Goal: Information Seeking & Learning: Find specific fact

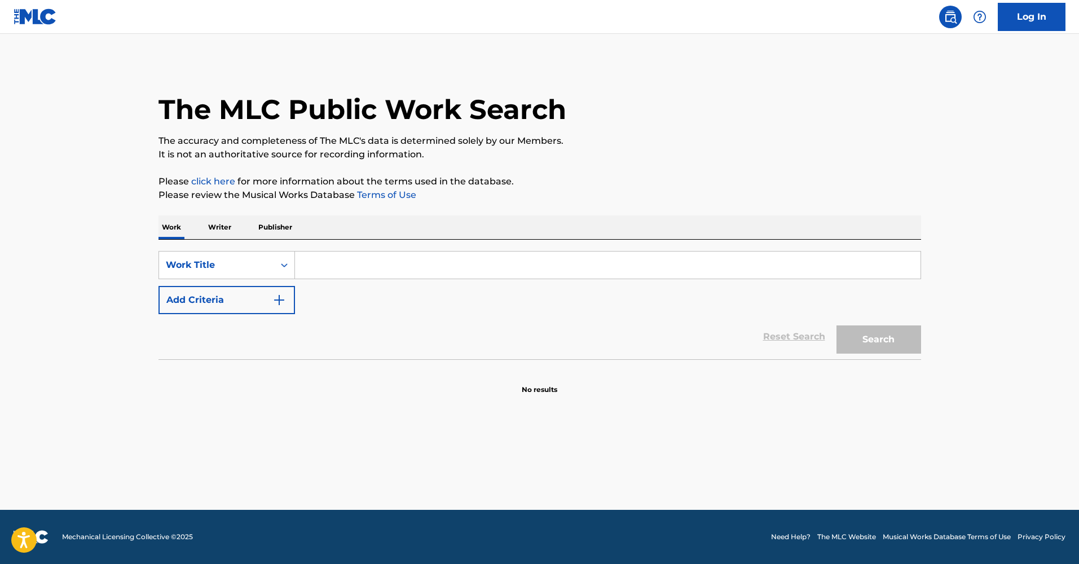
click at [319, 266] on input "Search Form" at bounding box center [607, 264] width 625 height 27
click at [279, 264] on icon "Search Form" at bounding box center [284, 264] width 11 height 11
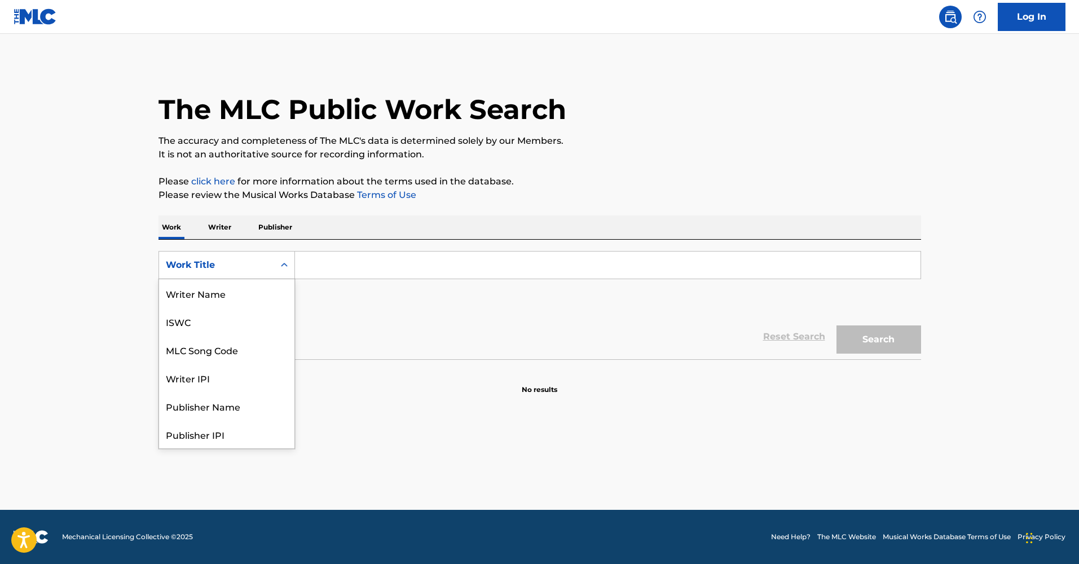
scroll to position [56, 0]
drag, startPoint x: 207, startPoint y: 328, endPoint x: 294, endPoint y: 311, distance: 87.9
click at [210, 328] on div "Writer IPI" at bounding box center [226, 321] width 135 height 28
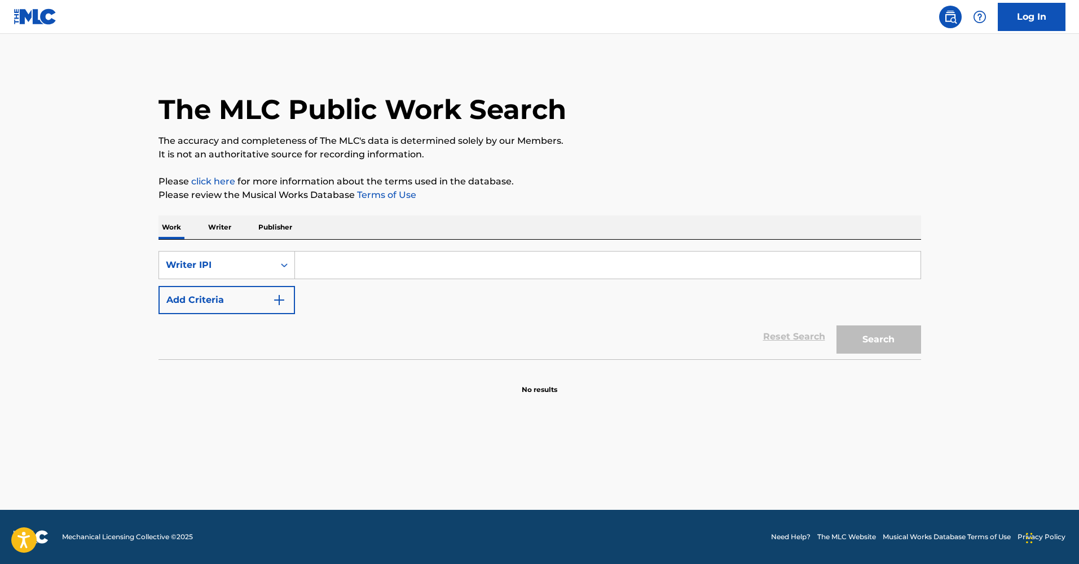
click at [380, 262] on input "Search Form" at bounding box center [607, 264] width 625 height 27
type input "[PERSON_NAME]"
click at [878, 339] on button "Search" at bounding box center [878, 339] width 85 height 28
click at [890, 337] on button "Search" at bounding box center [878, 339] width 85 height 28
click at [230, 263] on div "Writer IPI" at bounding box center [216, 265] width 101 height 14
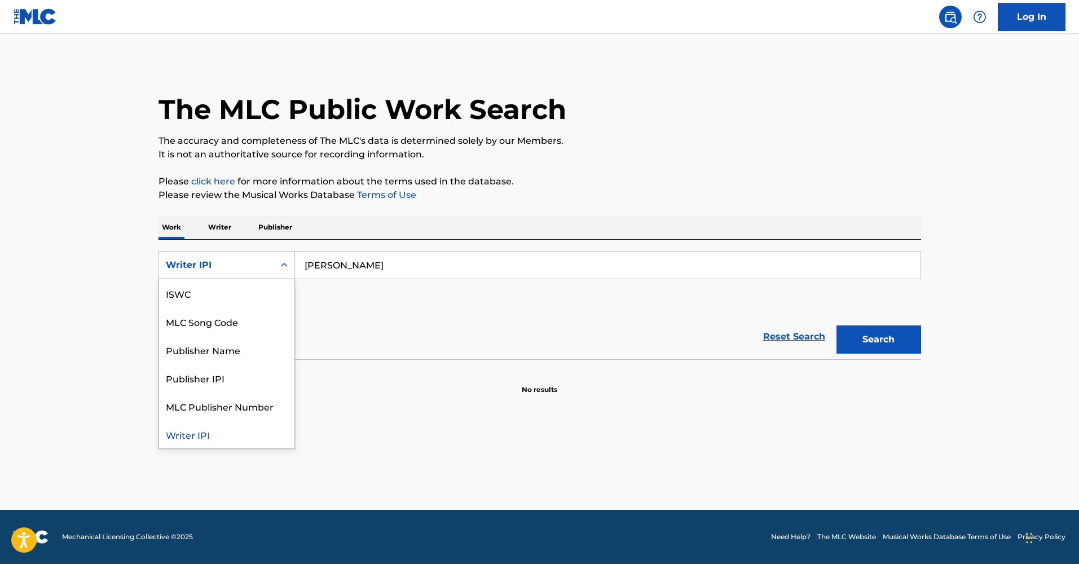
click at [190, 432] on div "Writer IPI" at bounding box center [226, 434] width 135 height 28
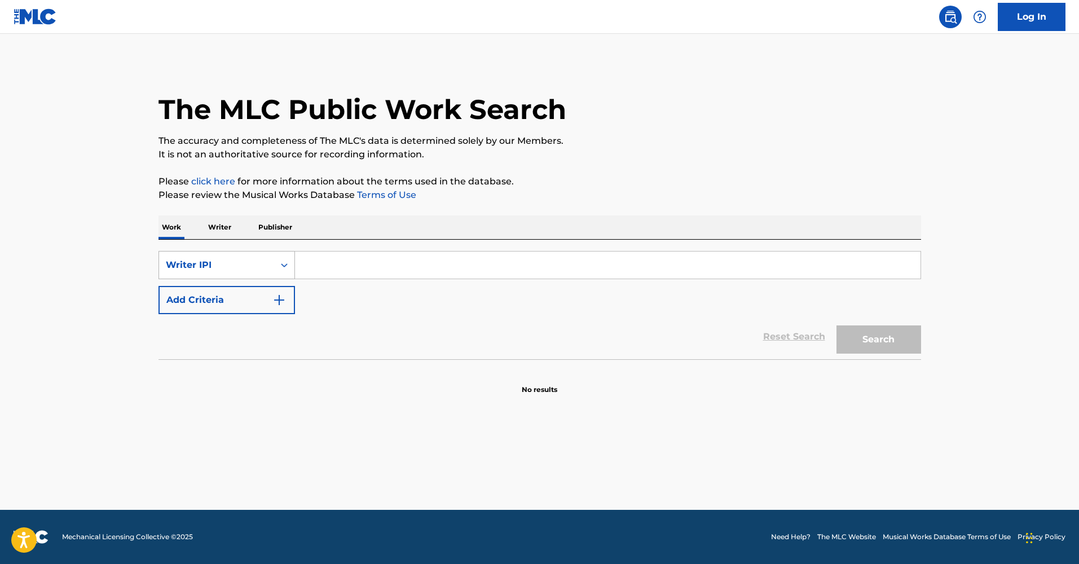
click at [201, 266] on div "Writer IPI" at bounding box center [216, 265] width 101 height 14
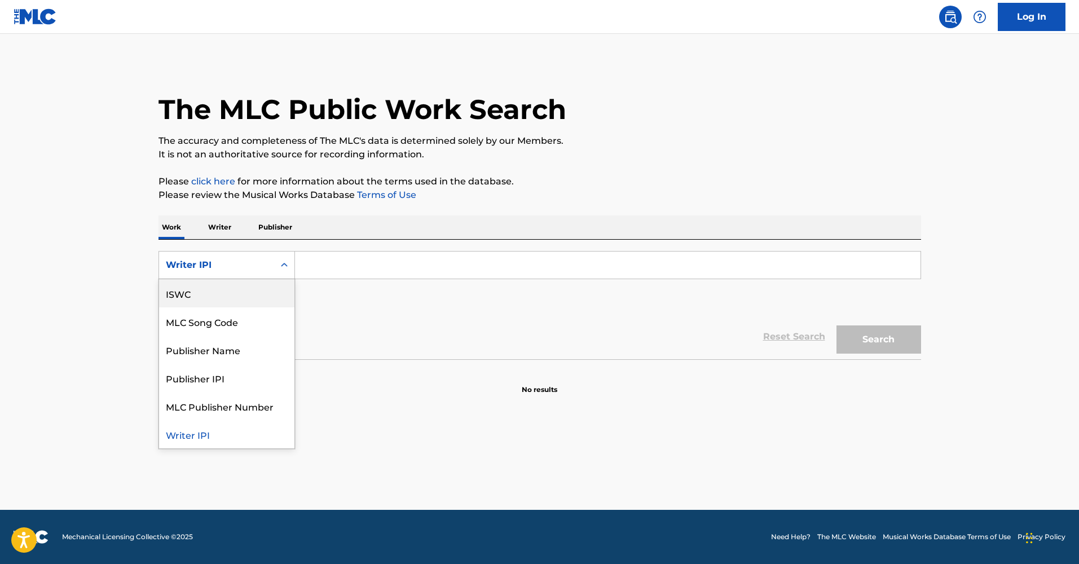
click at [218, 227] on p "Writer" at bounding box center [220, 227] width 30 height 24
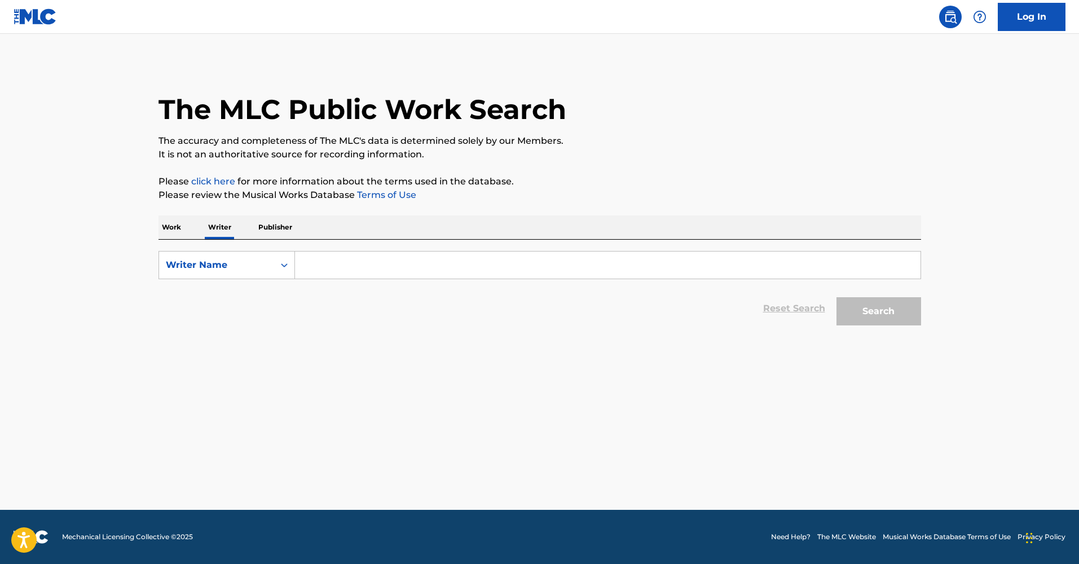
click at [347, 268] on input "Search Form" at bounding box center [607, 264] width 625 height 27
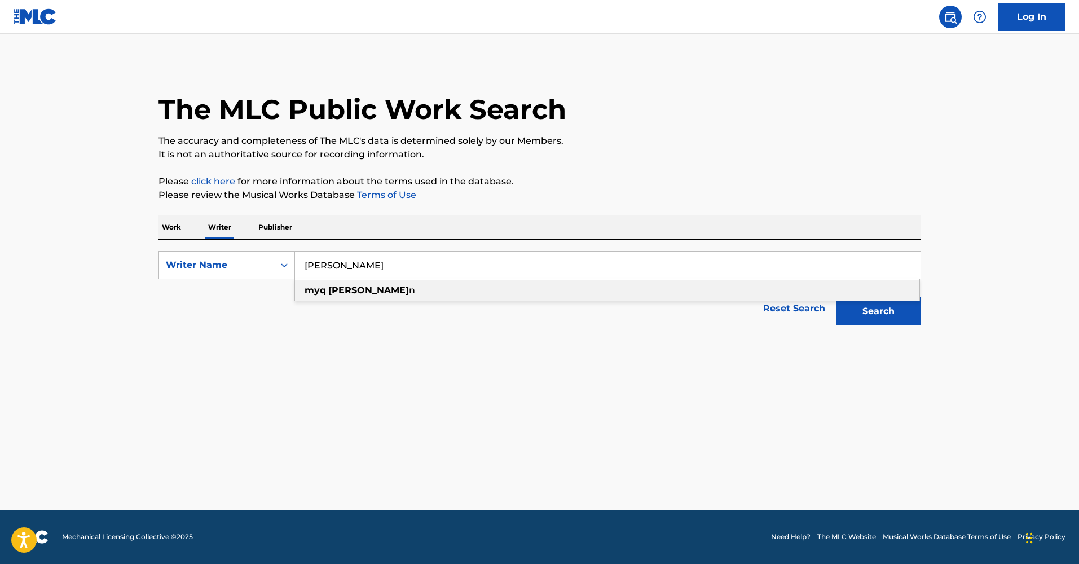
type input "[PERSON_NAME]"
click at [874, 306] on button "Search" at bounding box center [878, 311] width 85 height 28
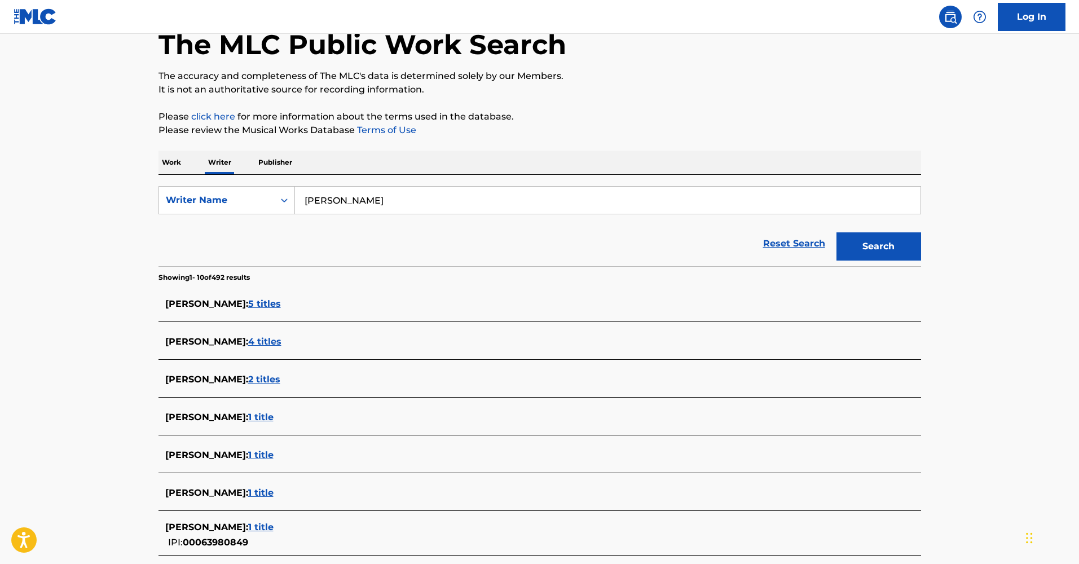
scroll to position [78, 0]
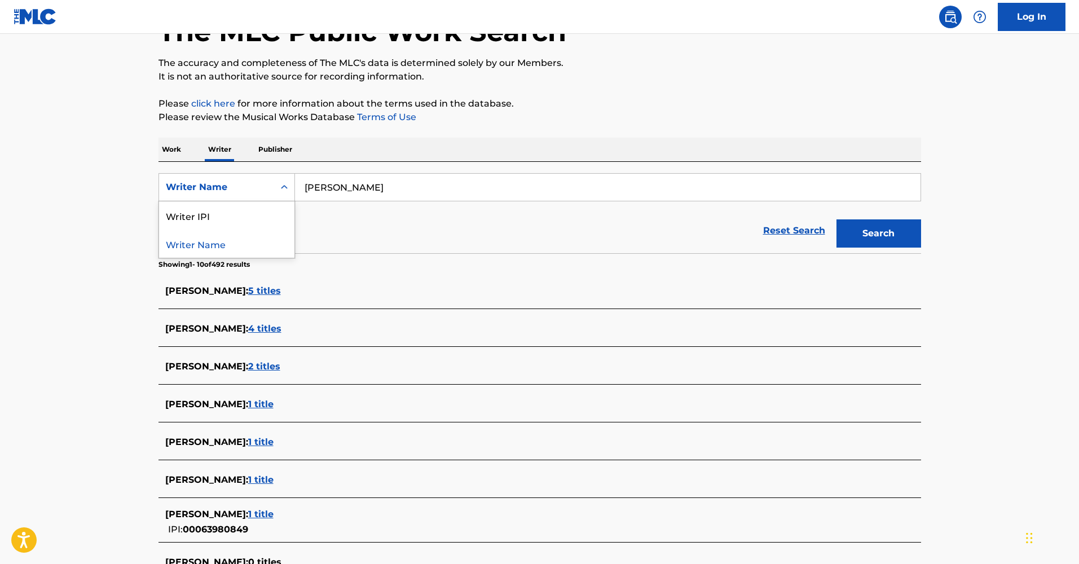
click at [229, 184] on div "Writer Name" at bounding box center [216, 187] width 101 height 14
click at [174, 148] on p "Work" at bounding box center [171, 150] width 26 height 24
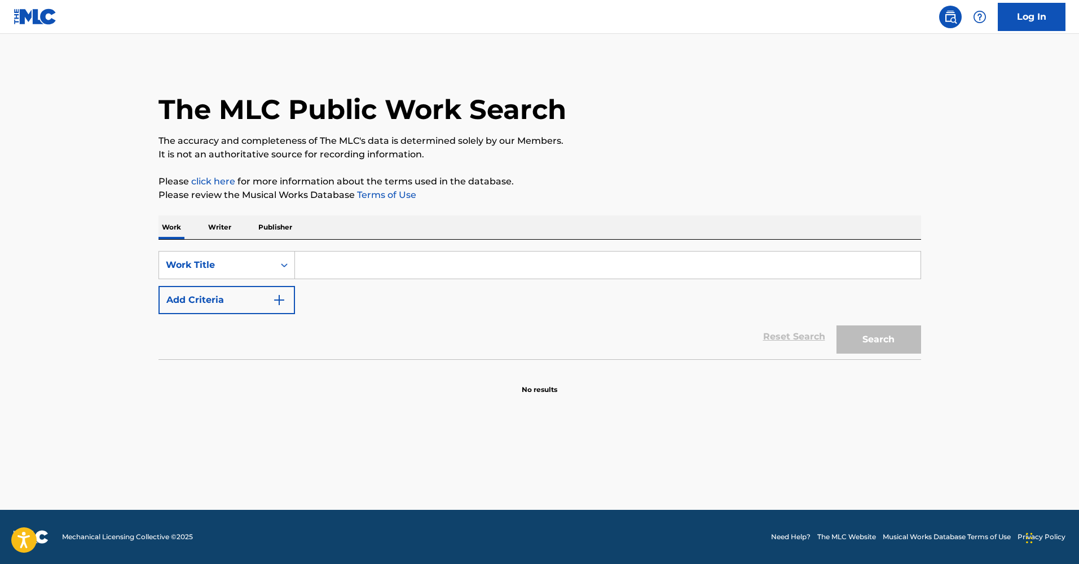
click at [325, 262] on input "Search Form" at bounding box center [607, 264] width 625 height 27
type input "[PERSON_NAME] titties"
click at [878, 339] on button "Search" at bounding box center [878, 339] width 85 height 28
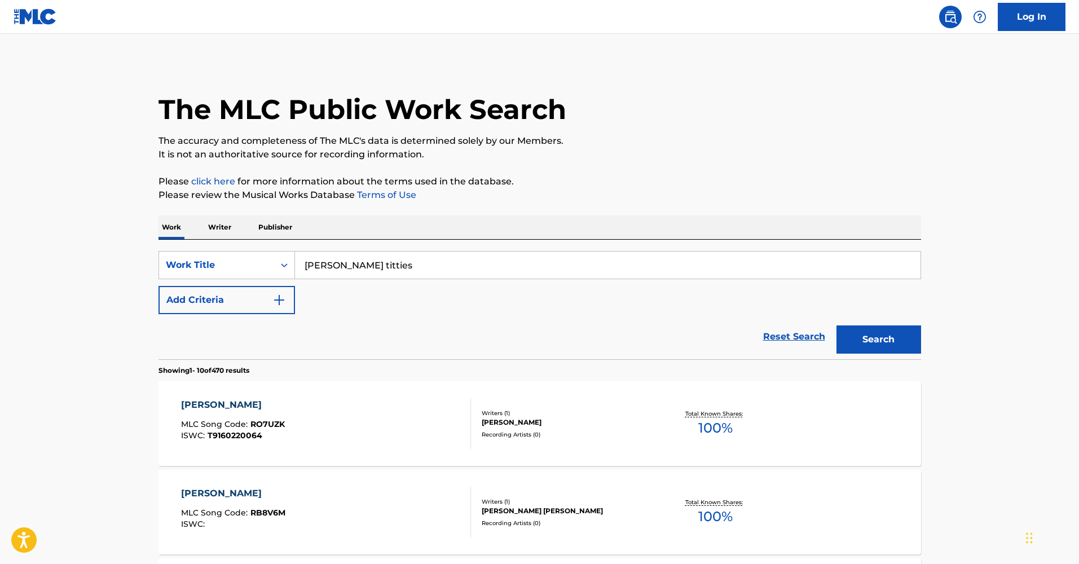
click at [285, 297] on img "Search Form" at bounding box center [279, 300] width 14 height 14
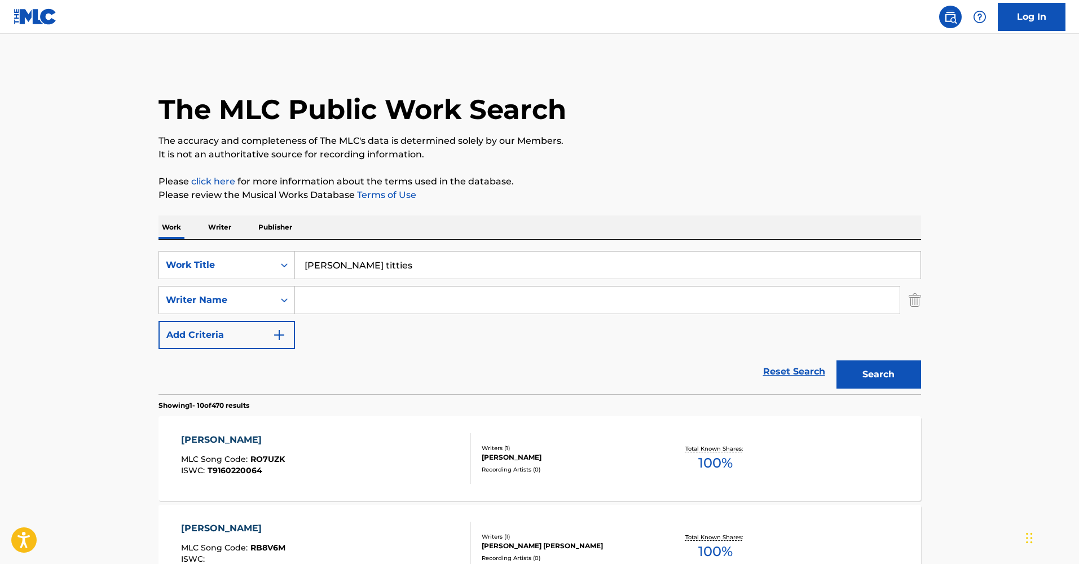
click at [320, 306] on input "Search Form" at bounding box center [597, 299] width 604 height 27
type input "[PERSON_NAME]"
click at [878, 374] on button "Search" at bounding box center [878, 374] width 85 height 28
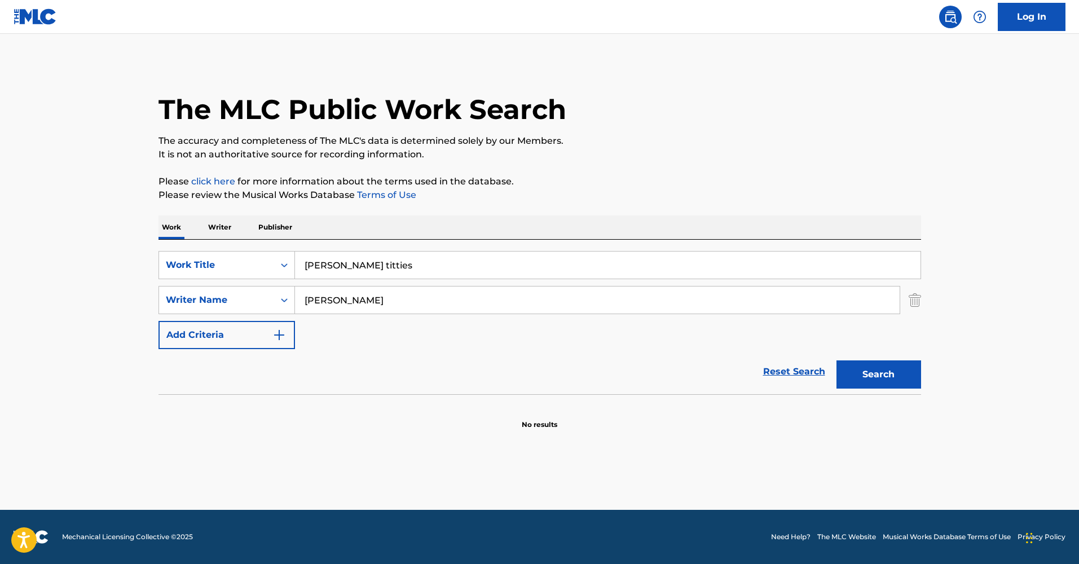
click at [224, 227] on p "Writer" at bounding box center [220, 227] width 30 height 24
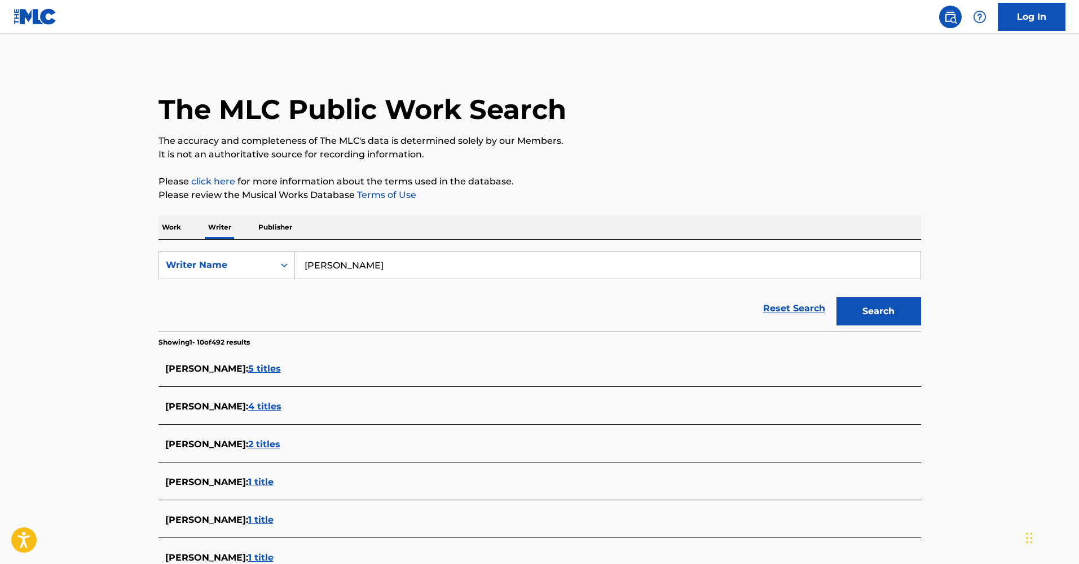
click at [287, 227] on p "Publisher" at bounding box center [275, 227] width 41 height 24
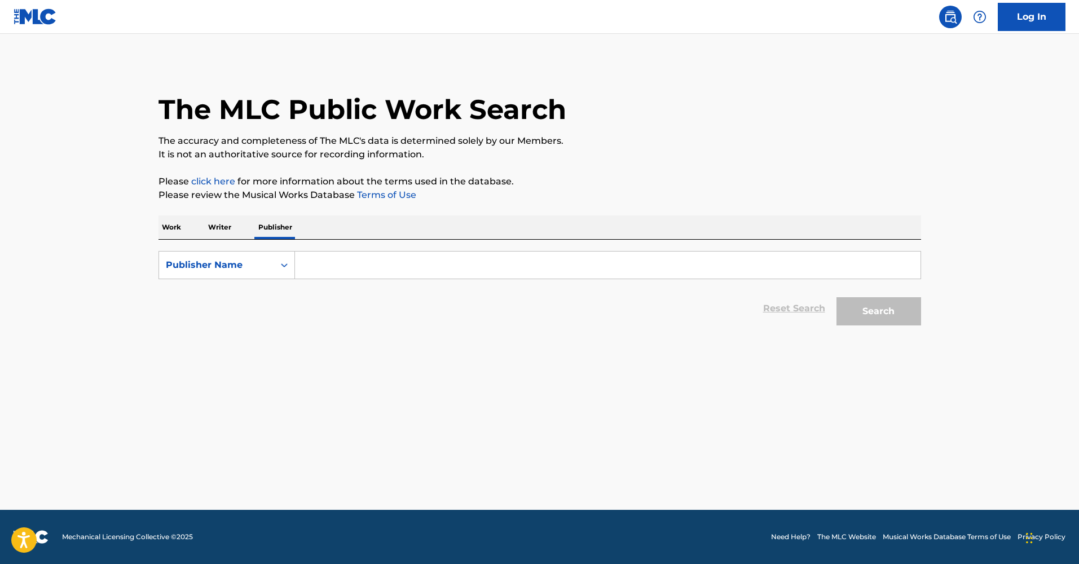
click at [180, 224] on p "Work" at bounding box center [171, 227] width 26 height 24
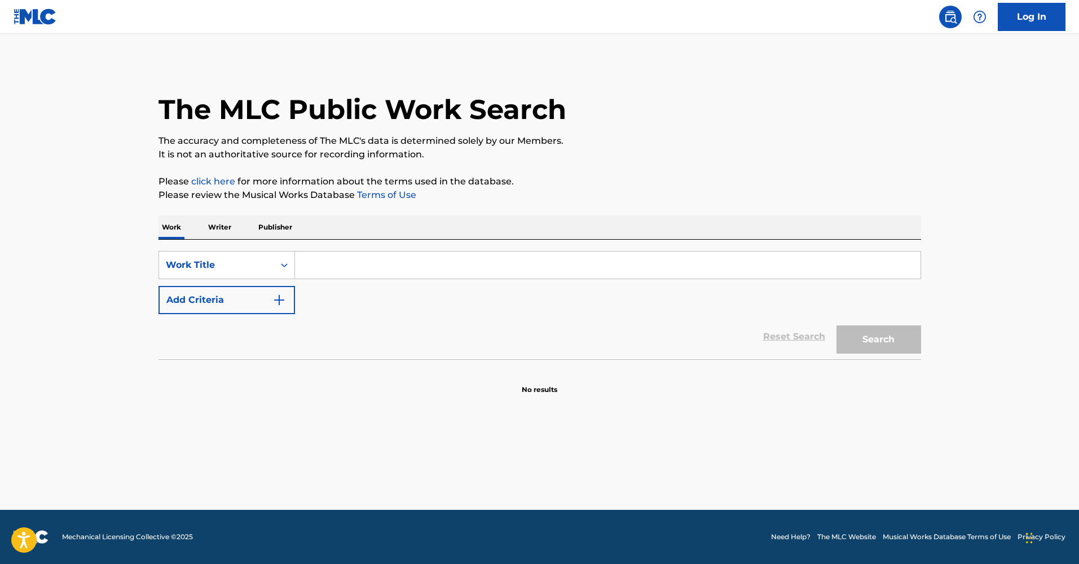
click at [356, 264] on input "Search Form" at bounding box center [607, 264] width 625 height 27
click at [878, 339] on button "Search" at bounding box center [878, 339] width 85 height 28
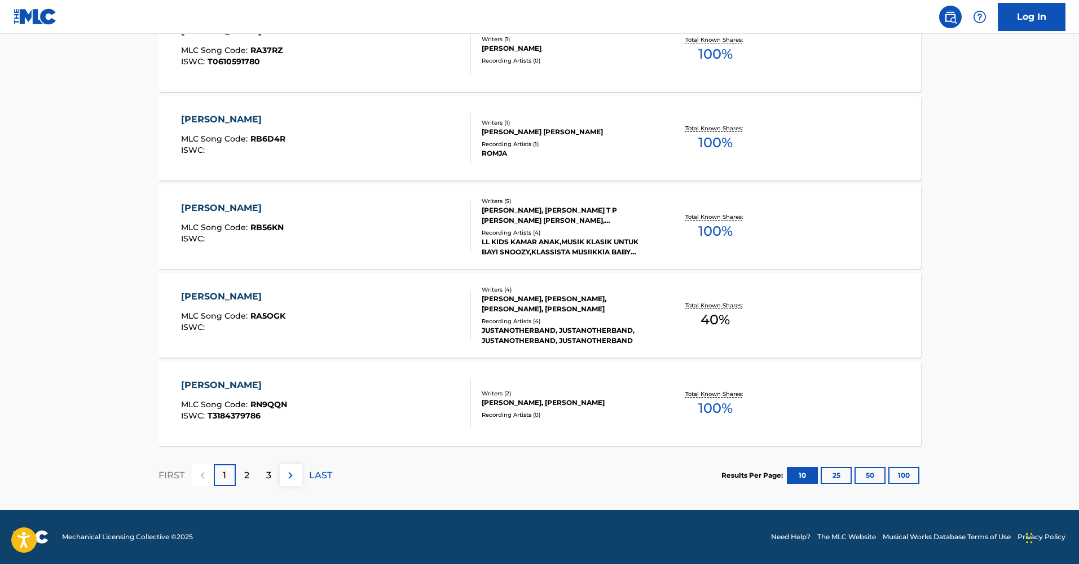
scroll to position [816, 0]
click at [249, 477] on p "2" at bounding box center [246, 476] width 5 height 14
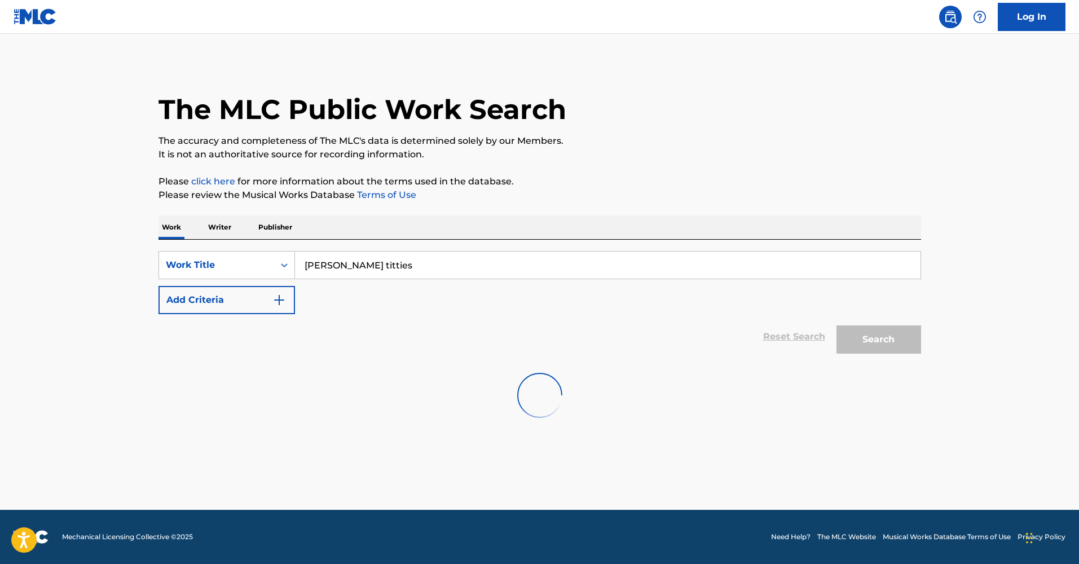
scroll to position [0, 0]
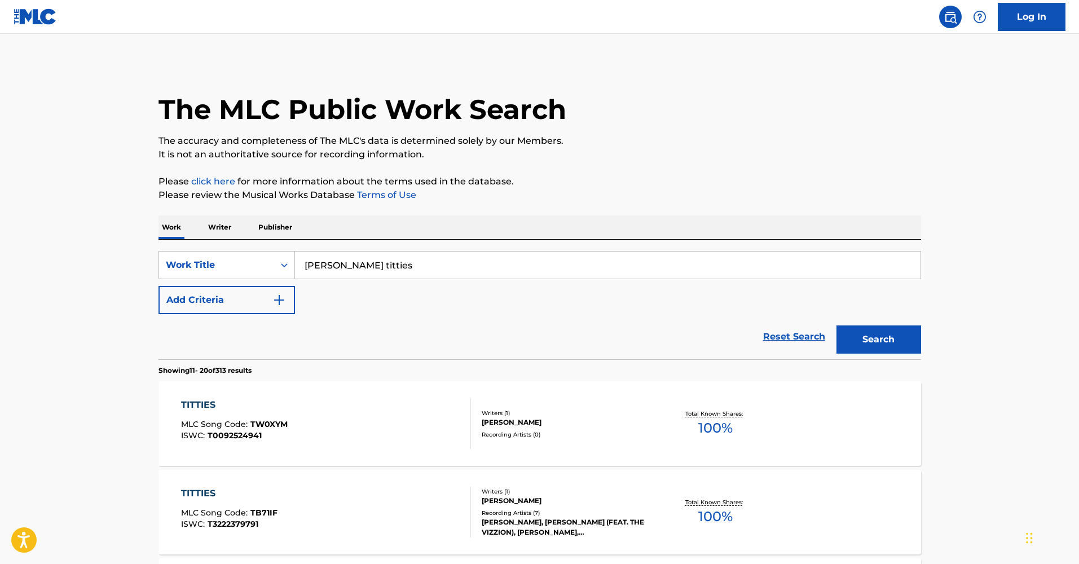
click at [361, 267] on input "[PERSON_NAME] titties" at bounding box center [607, 264] width 625 height 27
type input "[PERSON_NAME]"
